Goal: Navigation & Orientation: Find specific page/section

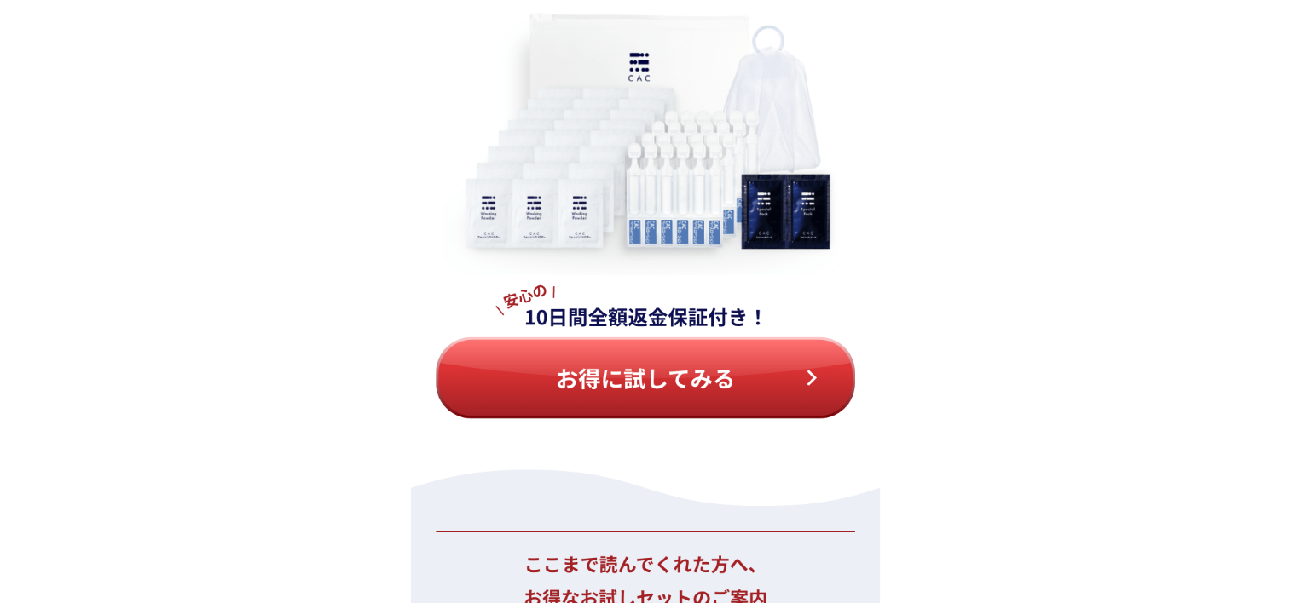
scroll to position [14544, 0]
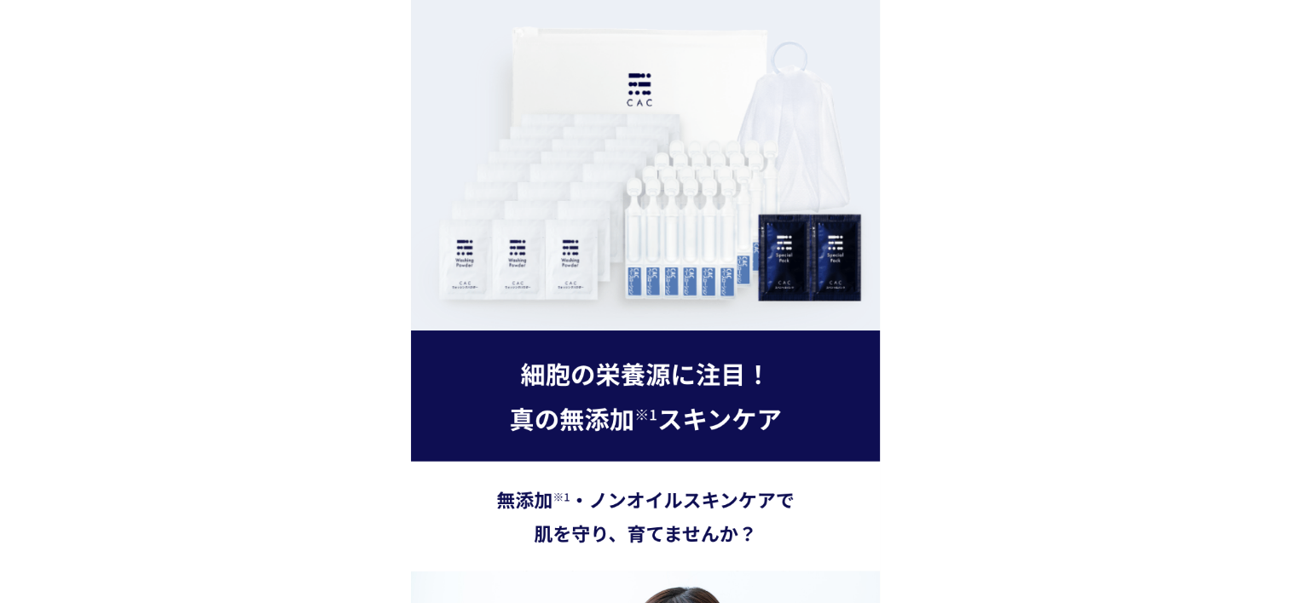
scroll to position [3324, 0]
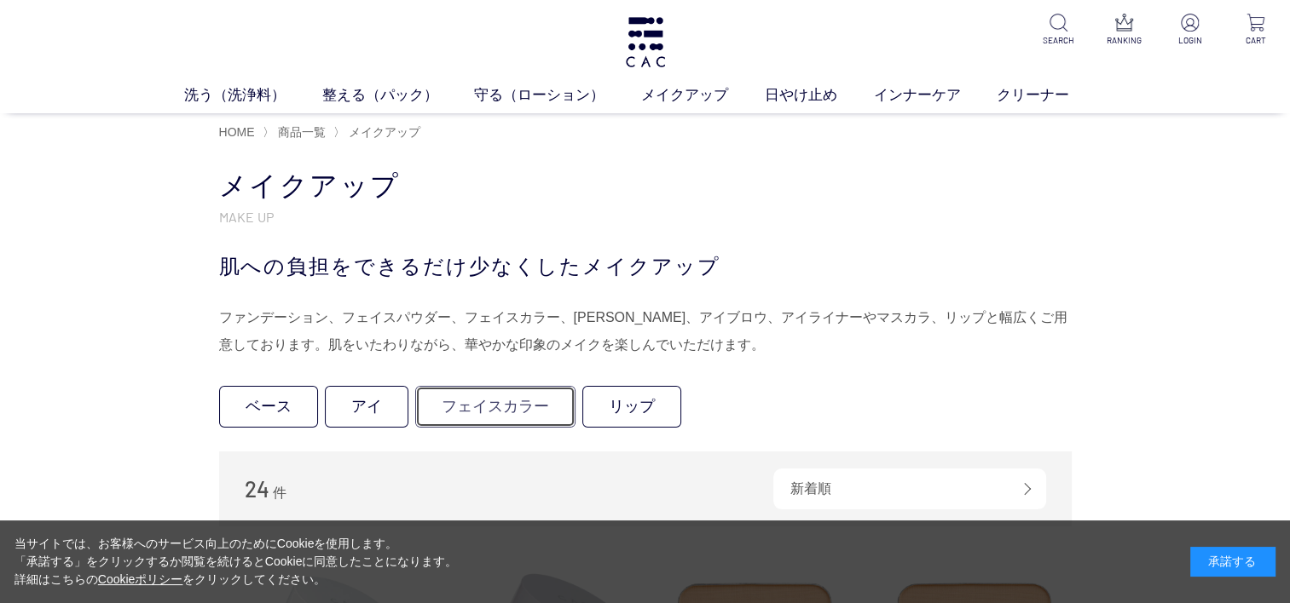
click at [471, 412] on link "フェイスカラー" at bounding box center [495, 407] width 160 height 42
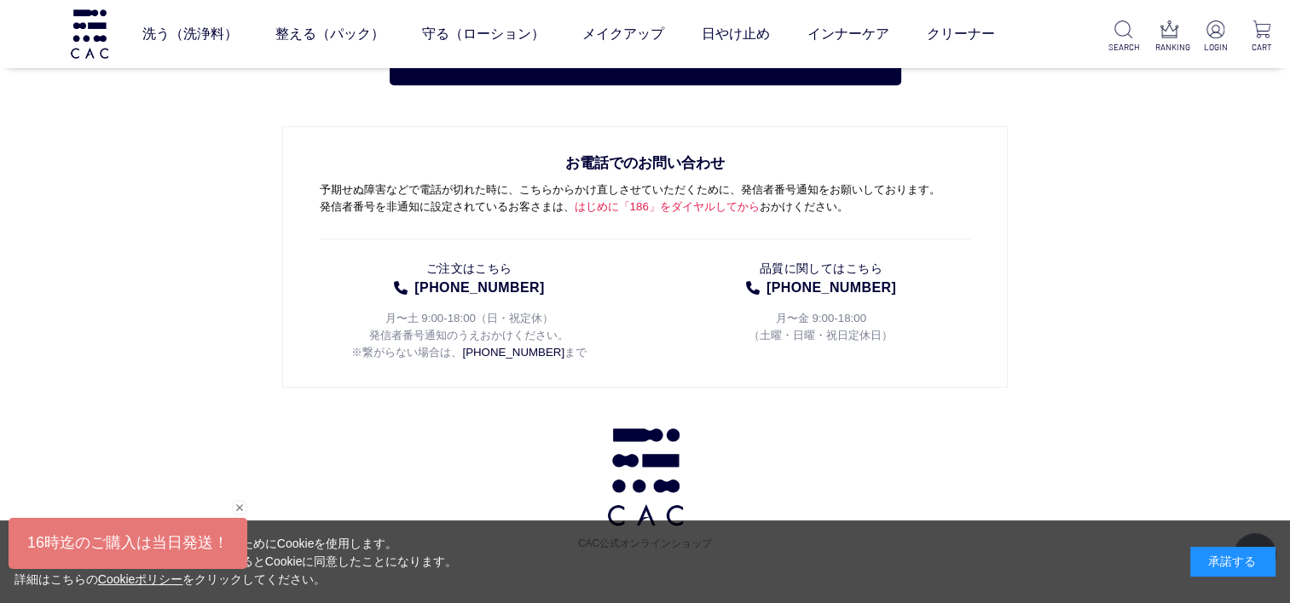
scroll to position [1449, 0]
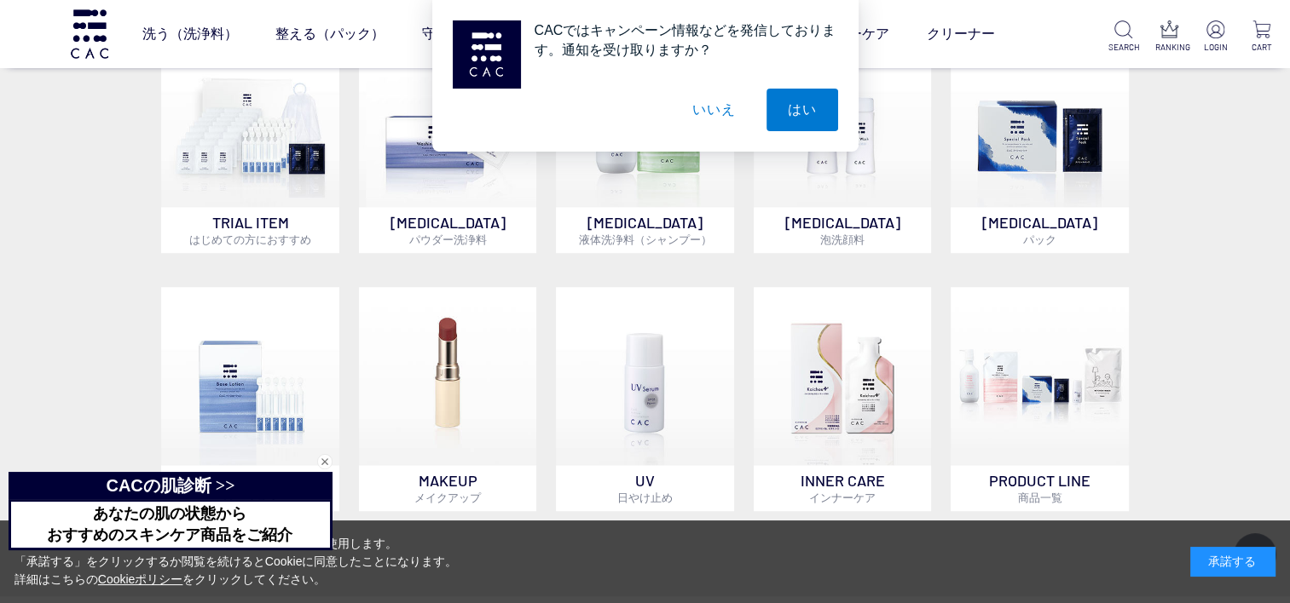
scroll to position [1108, 0]
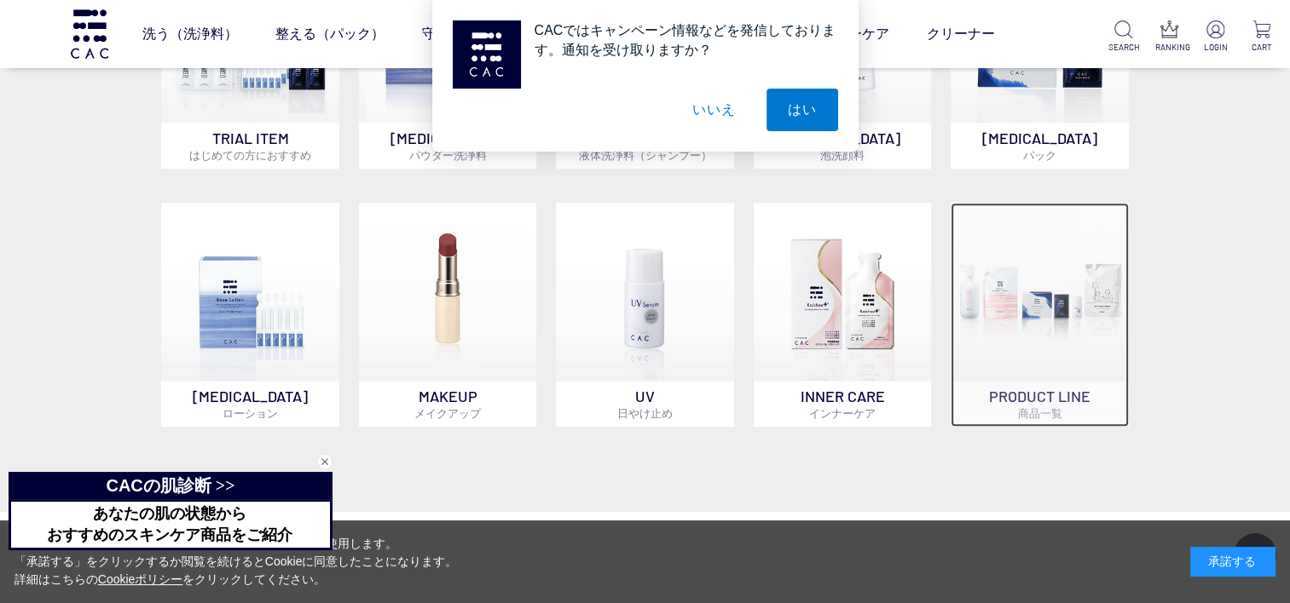
click at [1040, 334] on img at bounding box center [1039, 292] width 178 height 178
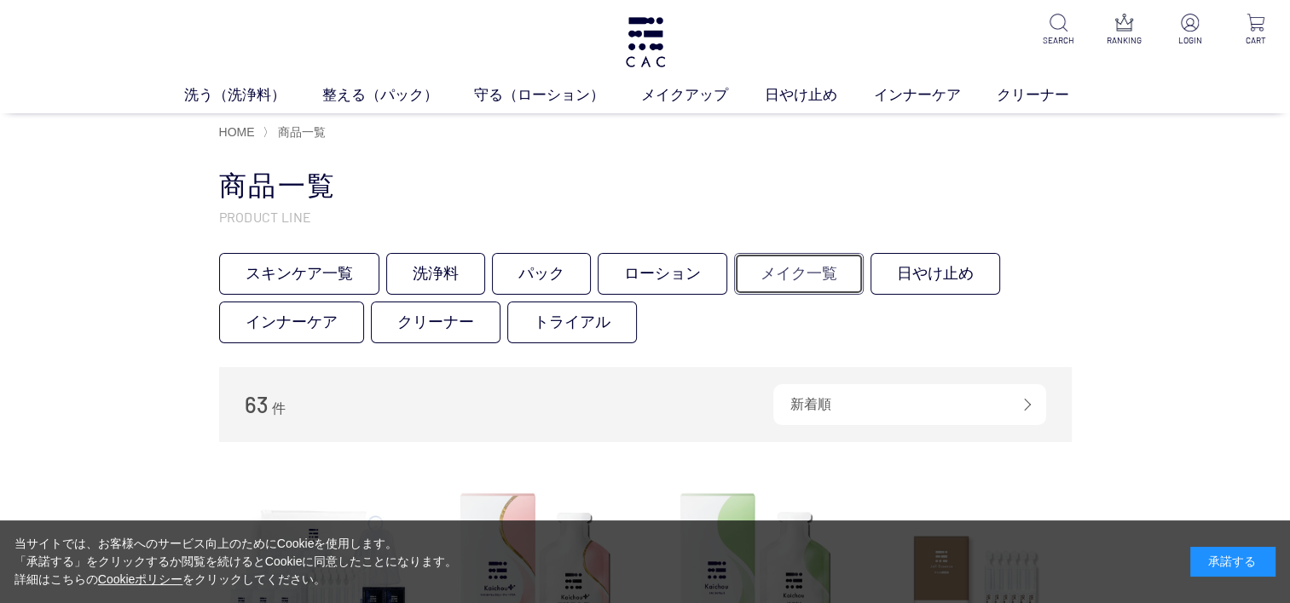
click at [815, 274] on link "メイク一覧" at bounding box center [799, 274] width 130 height 42
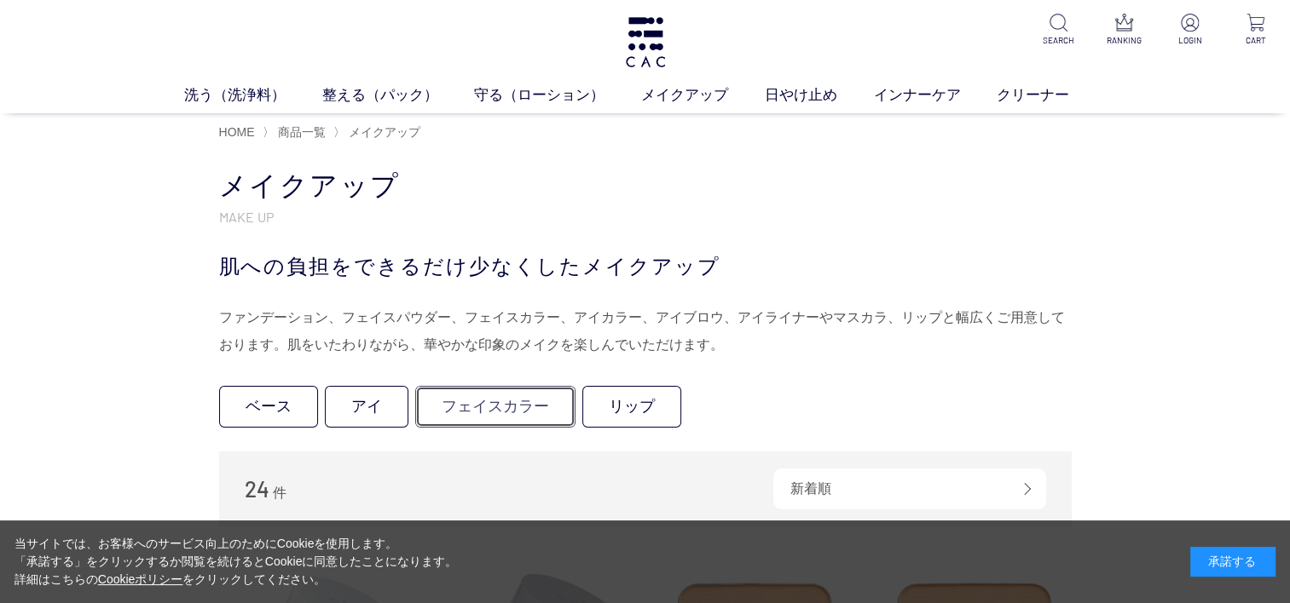
click at [497, 412] on link "フェイスカラー" at bounding box center [495, 407] width 160 height 42
click at [283, 402] on link "ベース" at bounding box center [268, 407] width 99 height 42
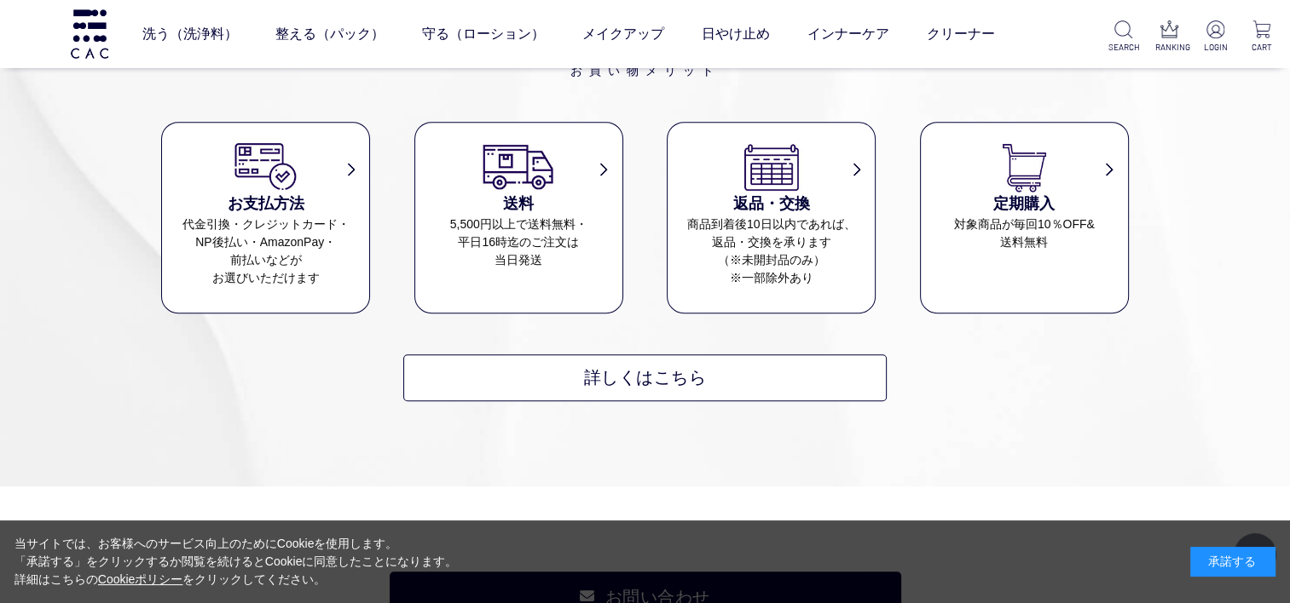
scroll to position [938, 0]
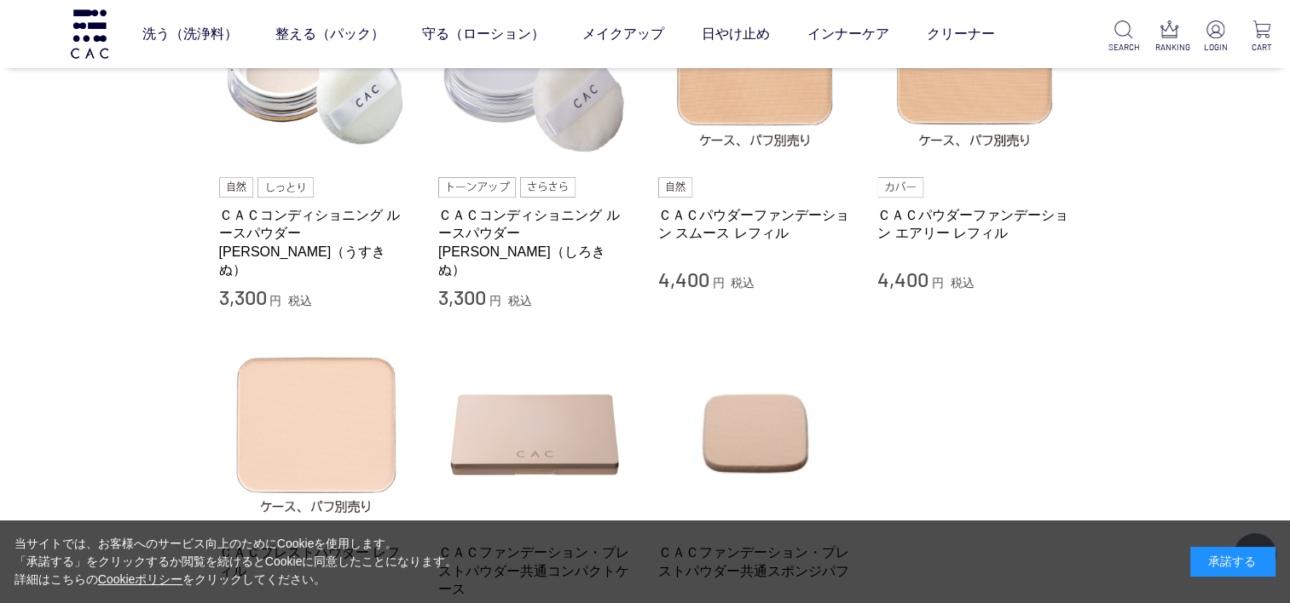
scroll to position [170, 0]
